Goal: Task Accomplishment & Management: Complete application form

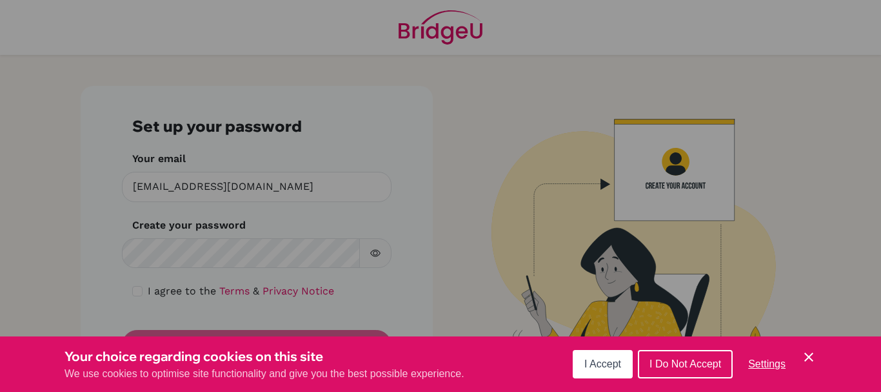
click at [676, 364] on span "I Do Not Accept" at bounding box center [686, 363] width 72 height 11
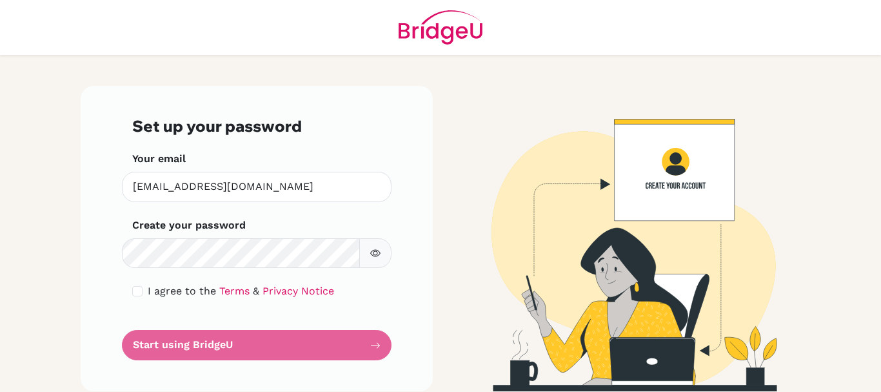
scroll to position [10, 0]
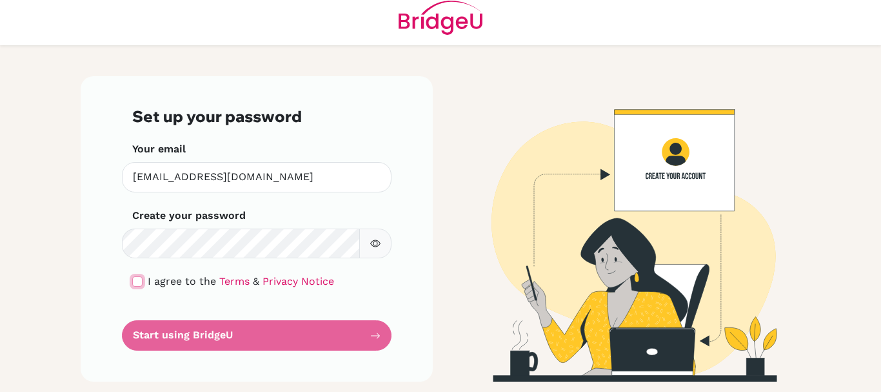
click at [134, 282] on input "checkbox" at bounding box center [137, 281] width 10 height 10
click at [253, 334] on form "Set up your password Your email [EMAIL_ADDRESS][DOMAIN_NAME] Invalid email Crea…" at bounding box center [256, 228] width 249 height 243
click at [372, 334] on form "Set up your password Your email [EMAIL_ADDRESS][DOMAIN_NAME] Invalid email Crea…" at bounding box center [256, 228] width 249 height 243
click at [197, 330] on form "Set up your password Your email [EMAIL_ADDRESS][DOMAIN_NAME] Invalid email Crea…" at bounding box center [256, 228] width 249 height 243
click at [135, 279] on input "checkbox" at bounding box center [137, 281] width 10 height 10
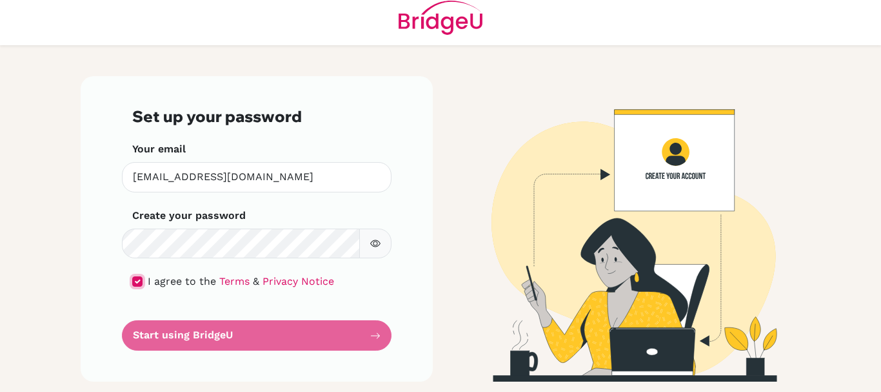
checkbox input "false"
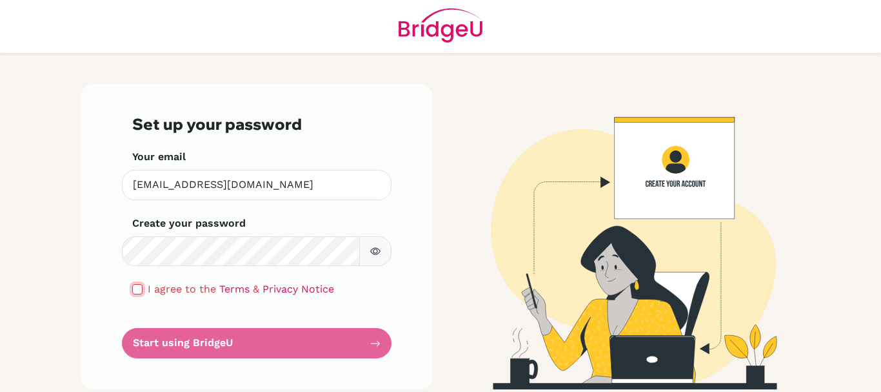
scroll to position [0, 0]
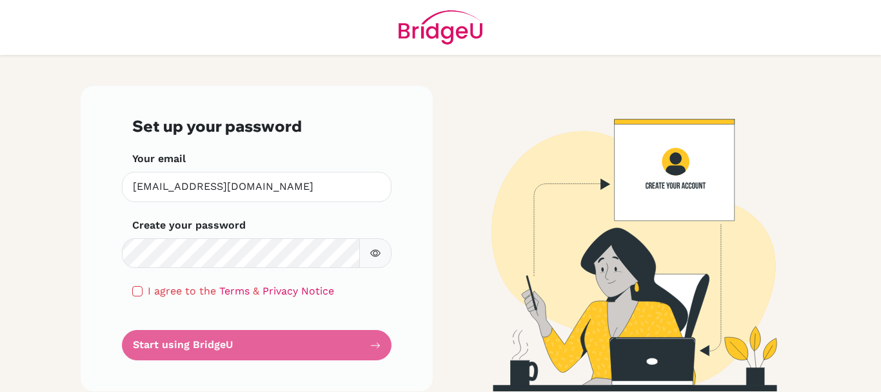
drag, startPoint x: 484, startPoint y: 29, endPoint x: 396, endPoint y: 1, distance: 92.0
click at [390, 36] on header at bounding box center [440, 27] width 881 height 55
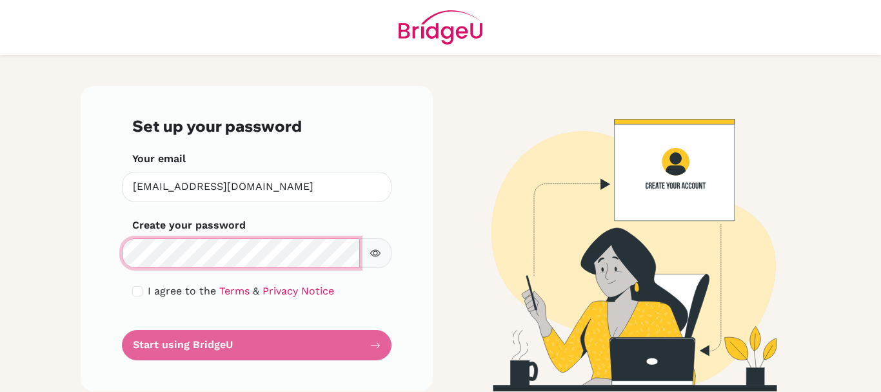
scroll to position [10, 0]
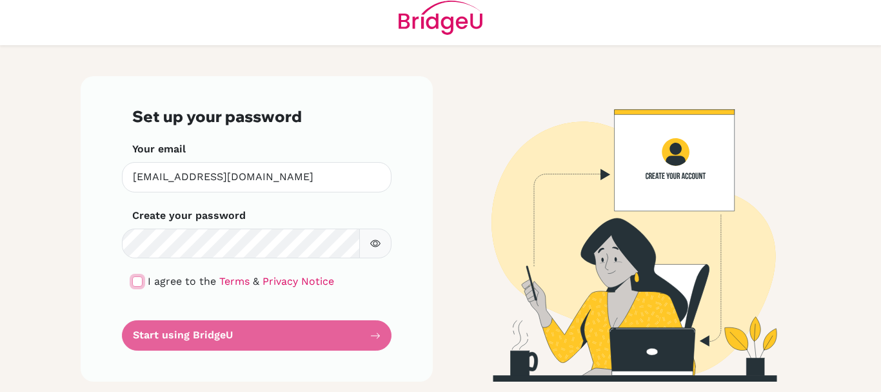
click at [133, 284] on input "checkbox" at bounding box center [137, 281] width 10 height 10
checkbox input "true"
